Goal: Information Seeking & Learning: Learn about a topic

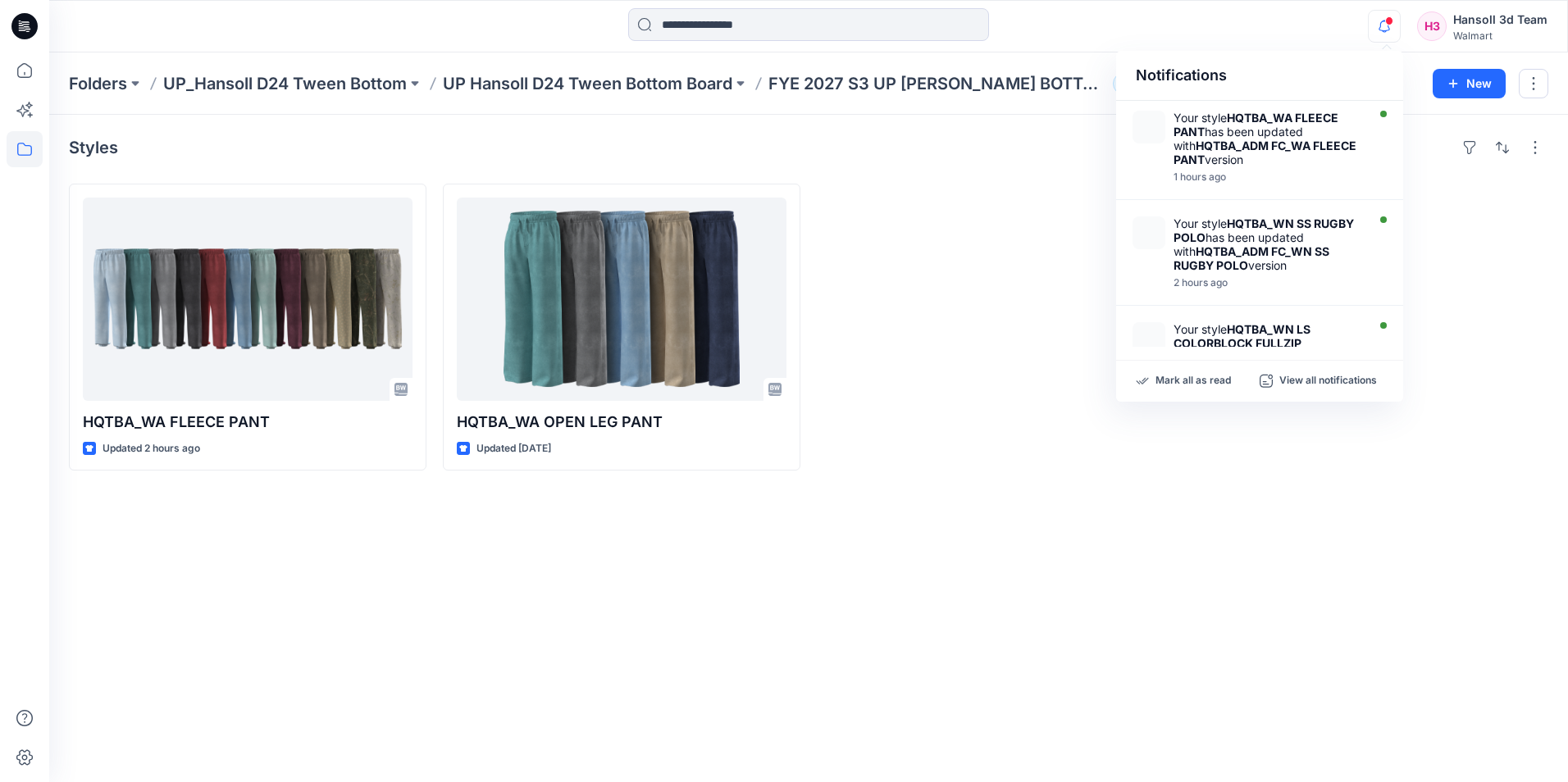
click at [1396, 28] on icon "button" at bounding box center [1384, 26] width 31 height 33
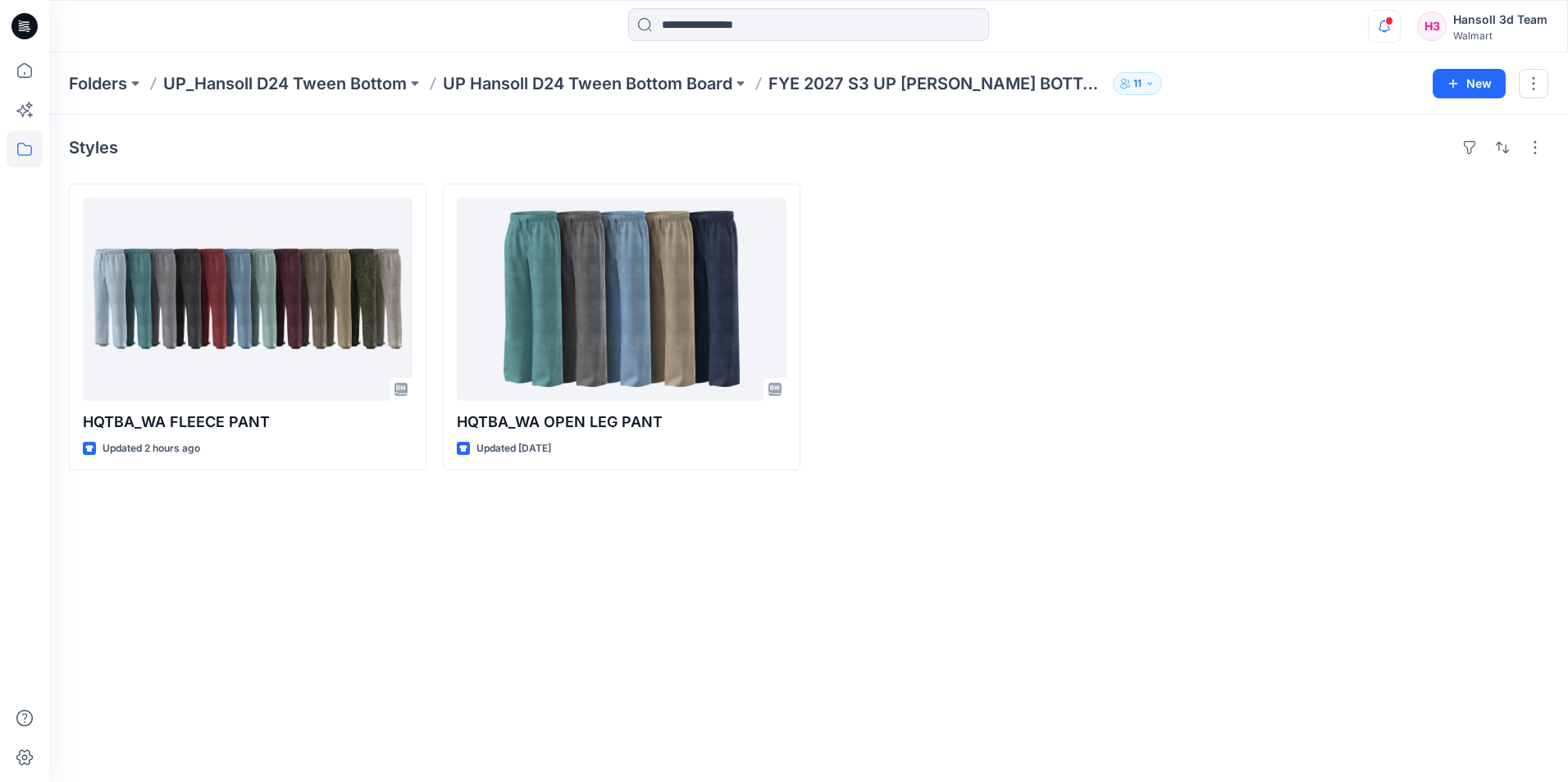
click at [1396, 28] on icon "button" at bounding box center [1384, 26] width 31 height 33
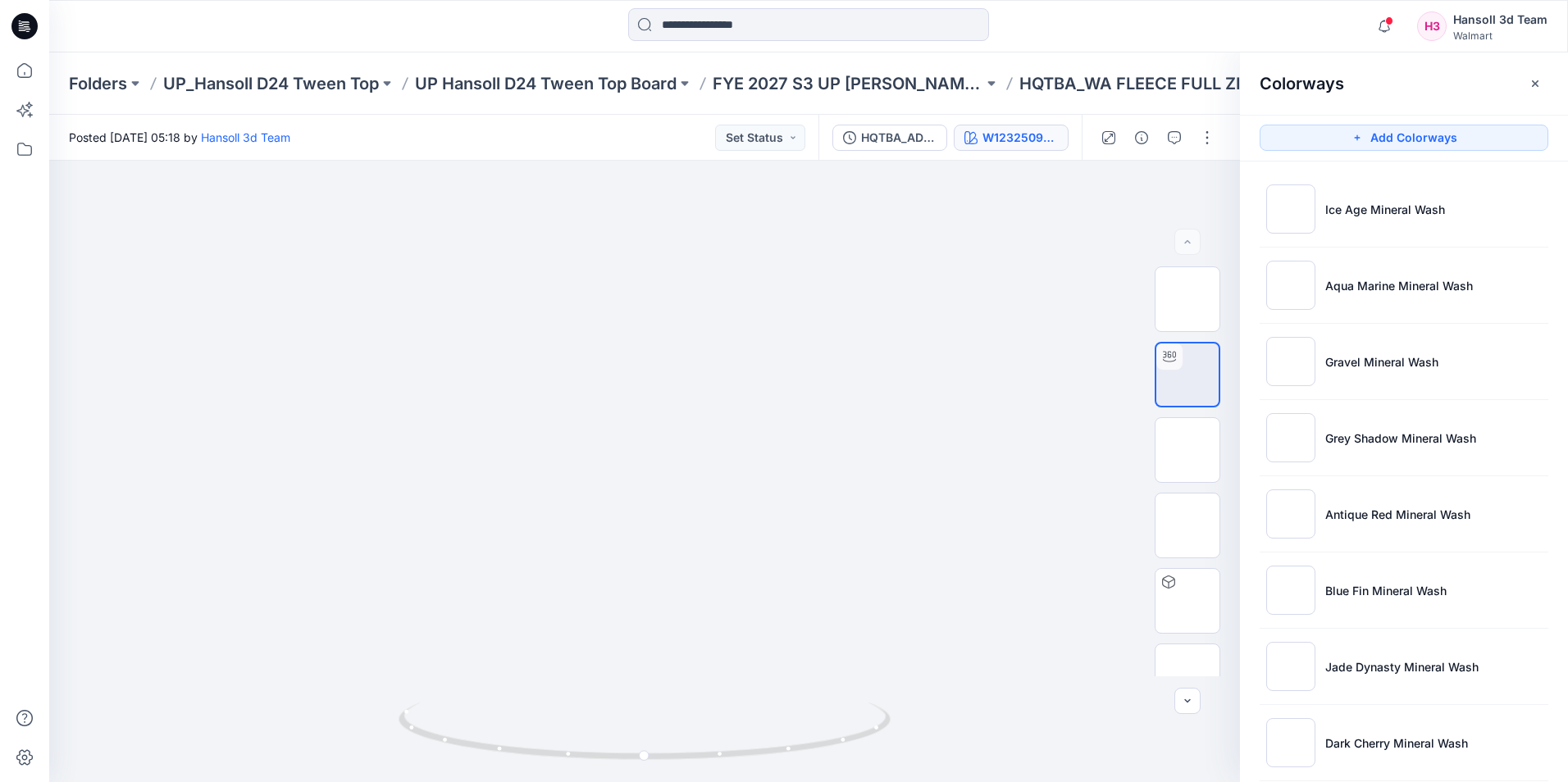
scroll to position [326, 0]
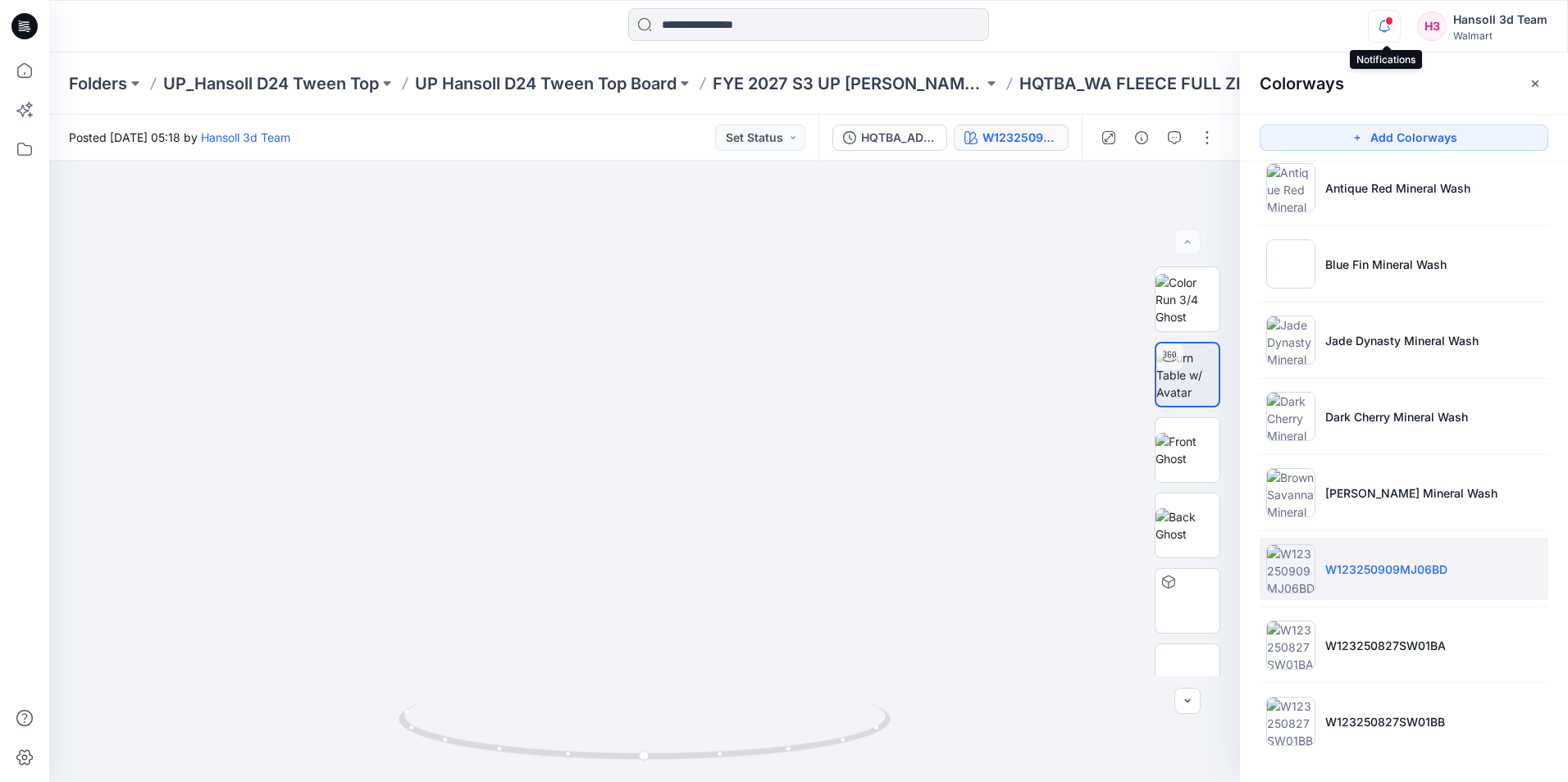
click at [1399, 24] on icon "button" at bounding box center [1384, 26] width 31 height 33
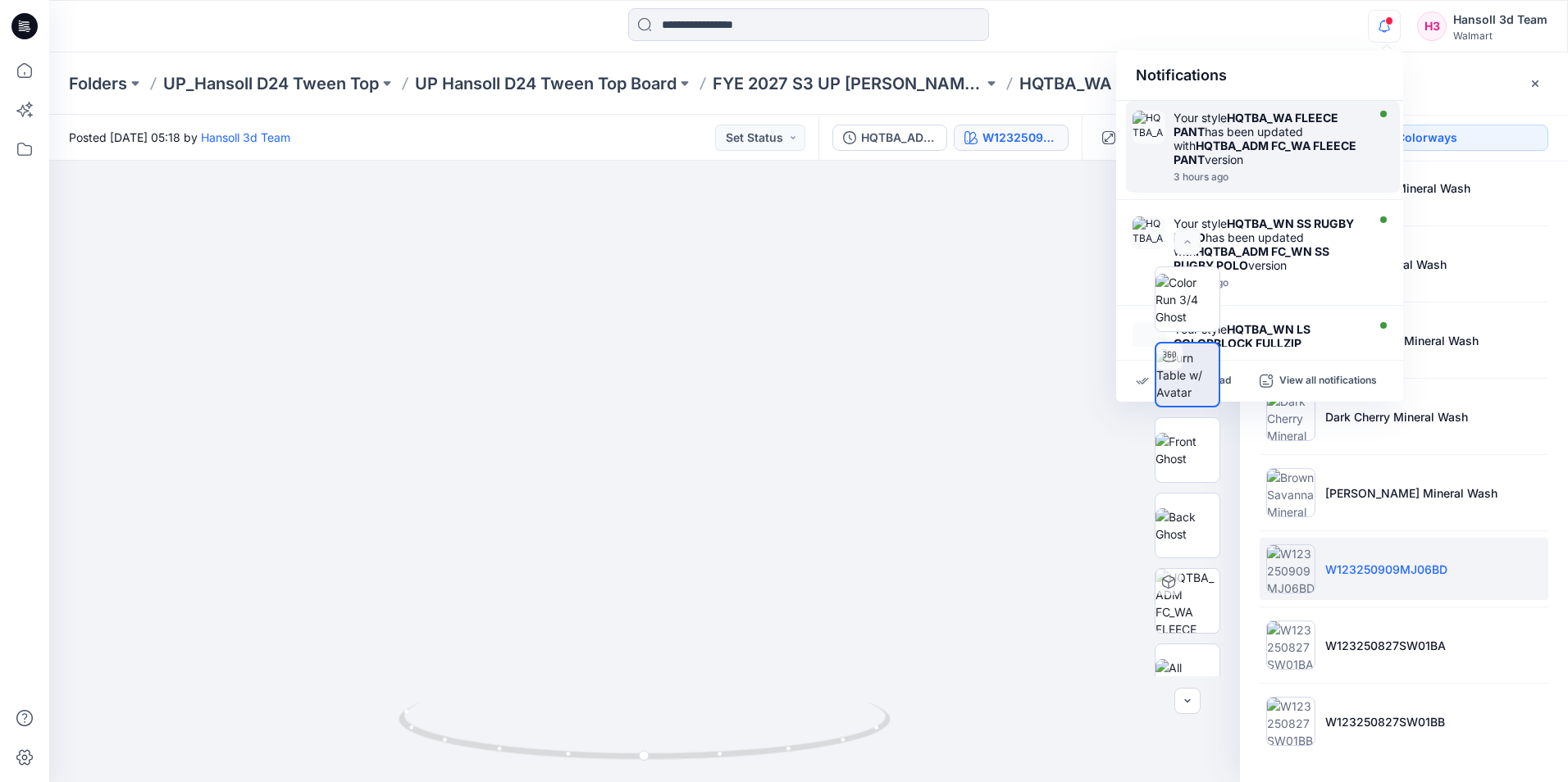
click at [1248, 148] on strong "HQTBA_ADM FC_WA FLEECE PANT" at bounding box center [1264, 152] width 183 height 28
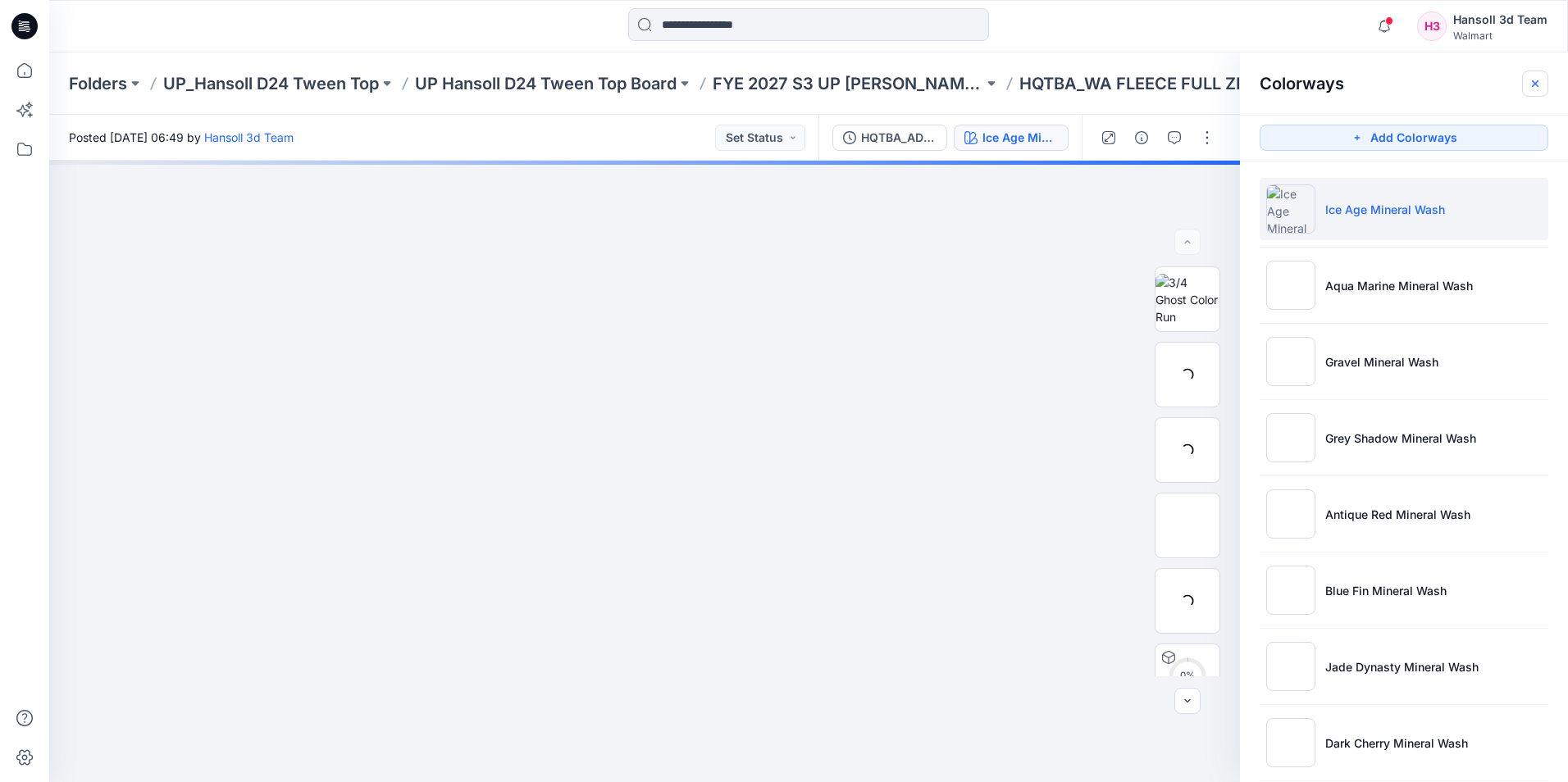
click at [1536, 80] on icon "button" at bounding box center [1535, 84] width 13 height 13
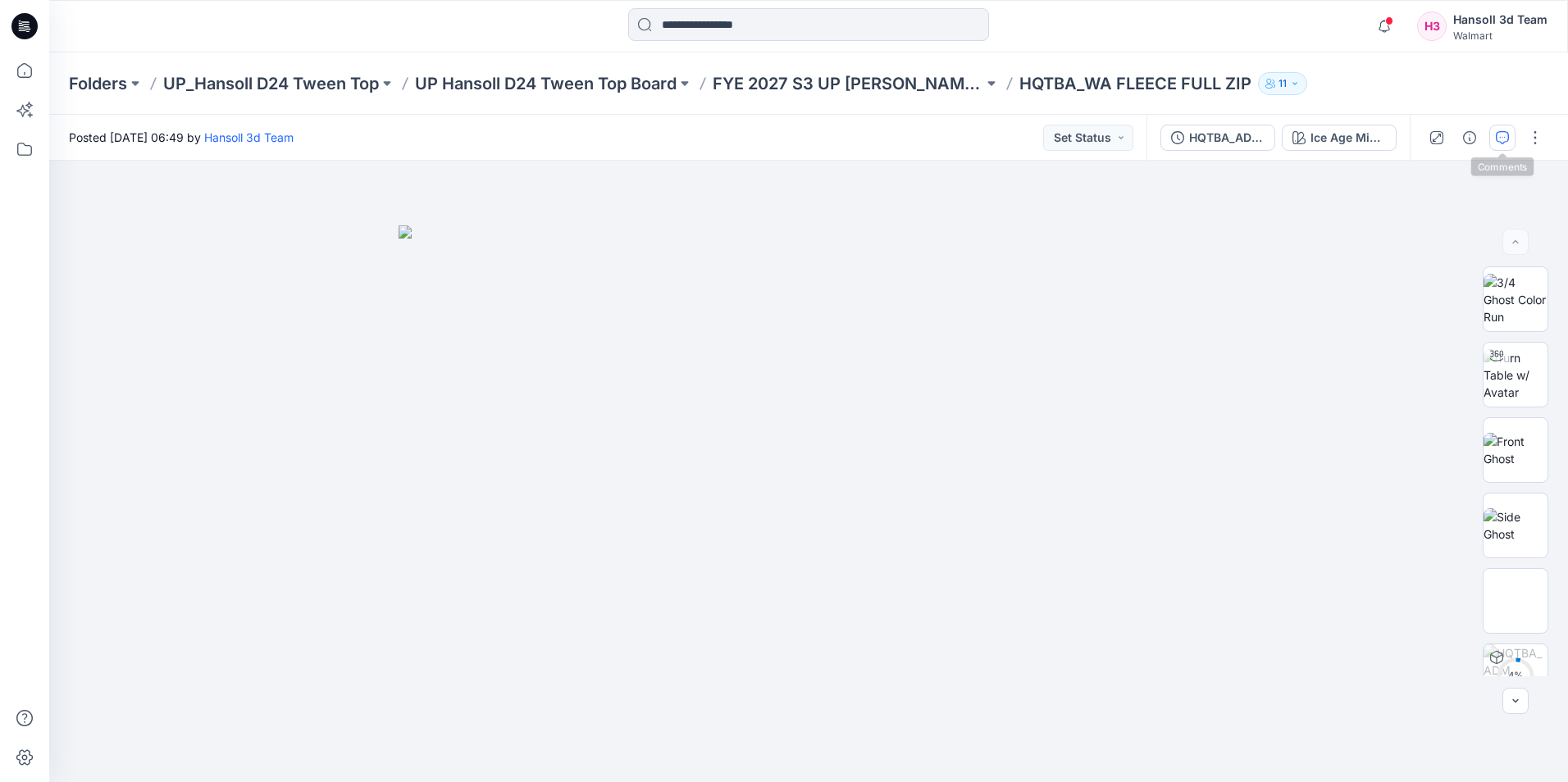
click at [1500, 135] on icon "button" at bounding box center [1503, 138] width 13 height 13
